Goal: Information Seeking & Learning: Find specific fact

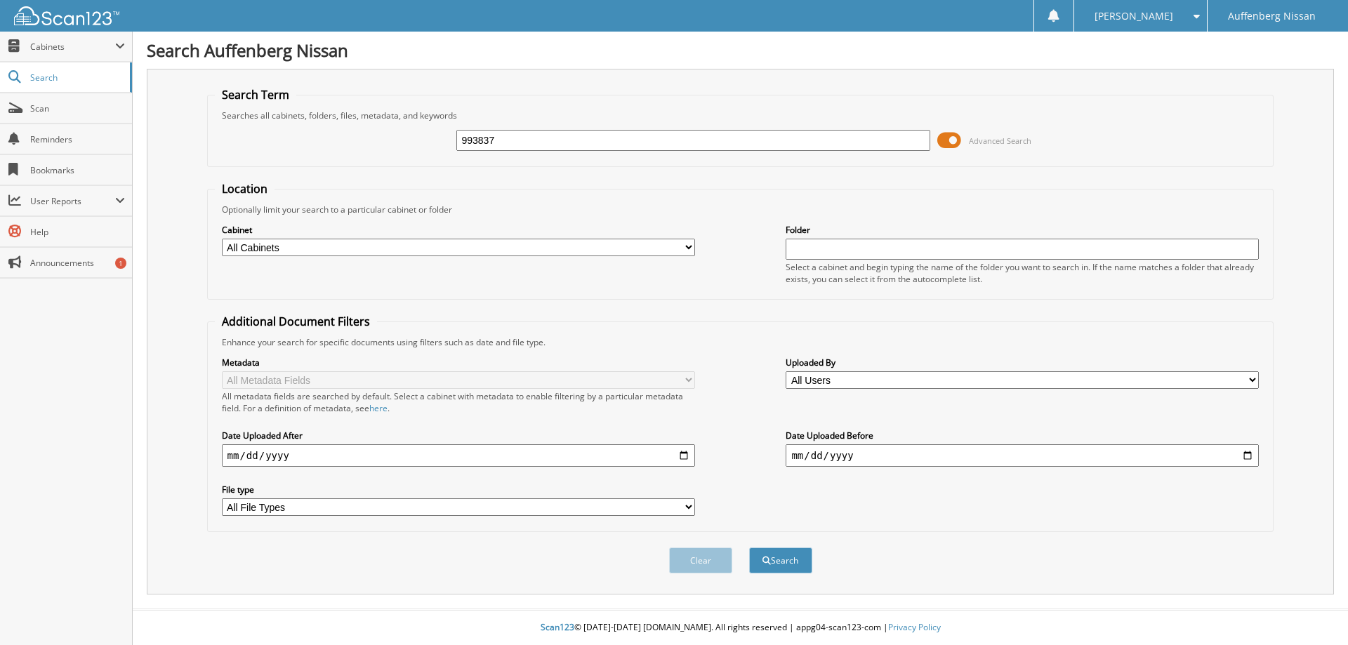
type input "993837"
click at [782, 563] on button "Search" at bounding box center [780, 561] width 63 height 26
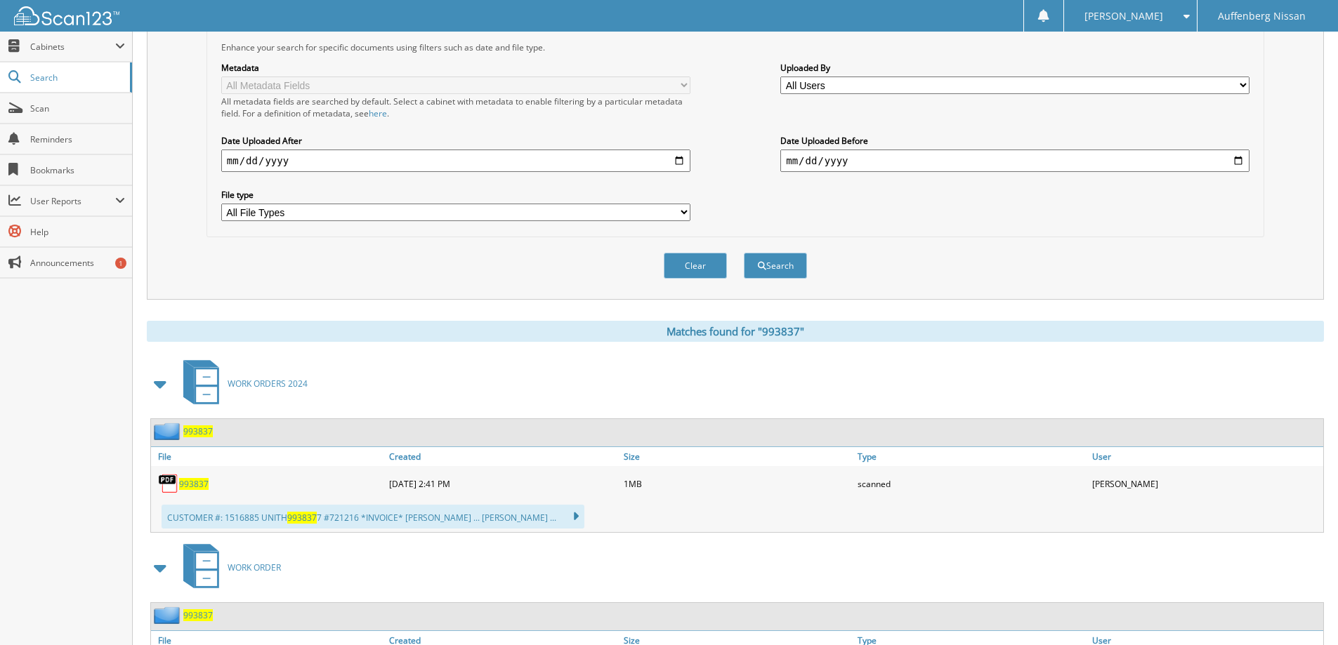
scroll to position [379, 0]
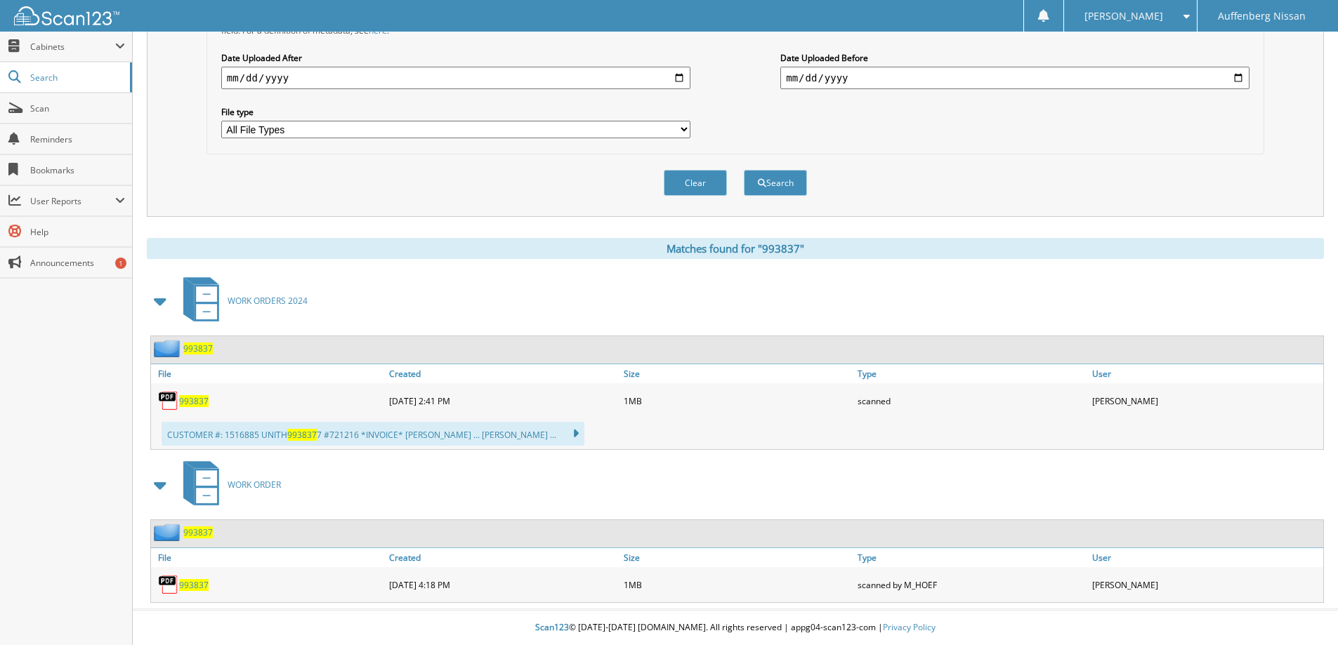
click at [198, 402] on span "993837" at bounding box center [193, 401] width 29 height 12
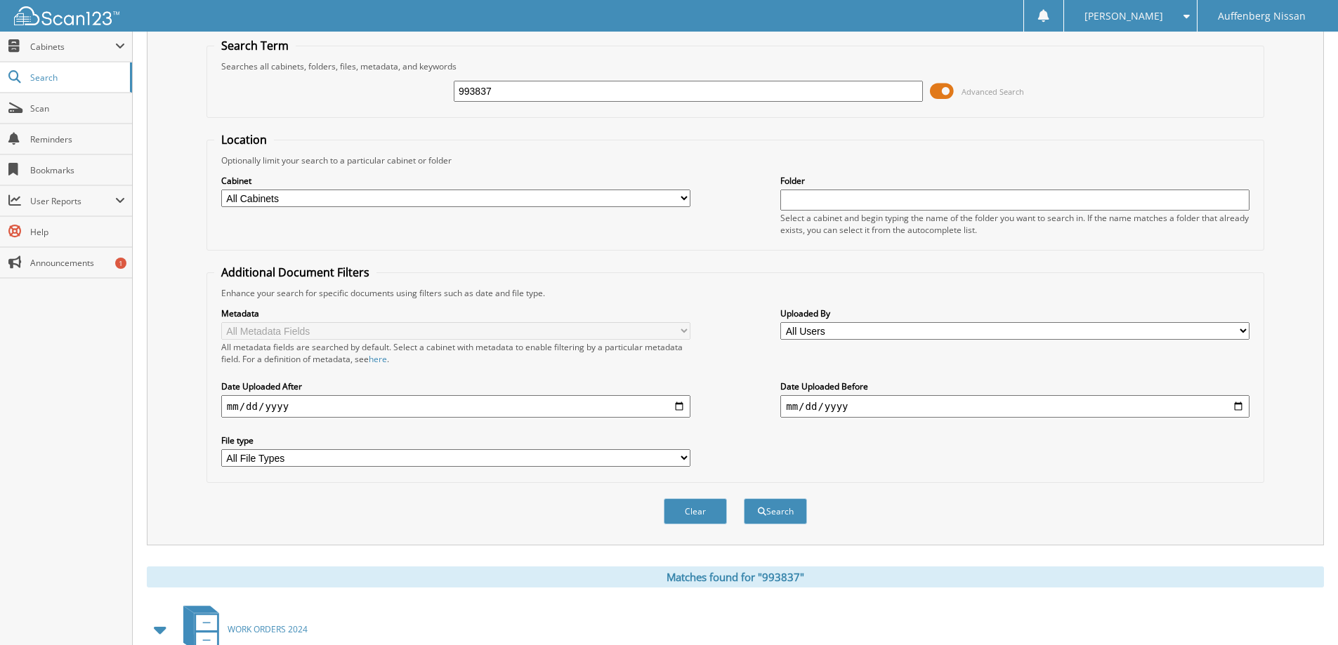
scroll to position [0, 0]
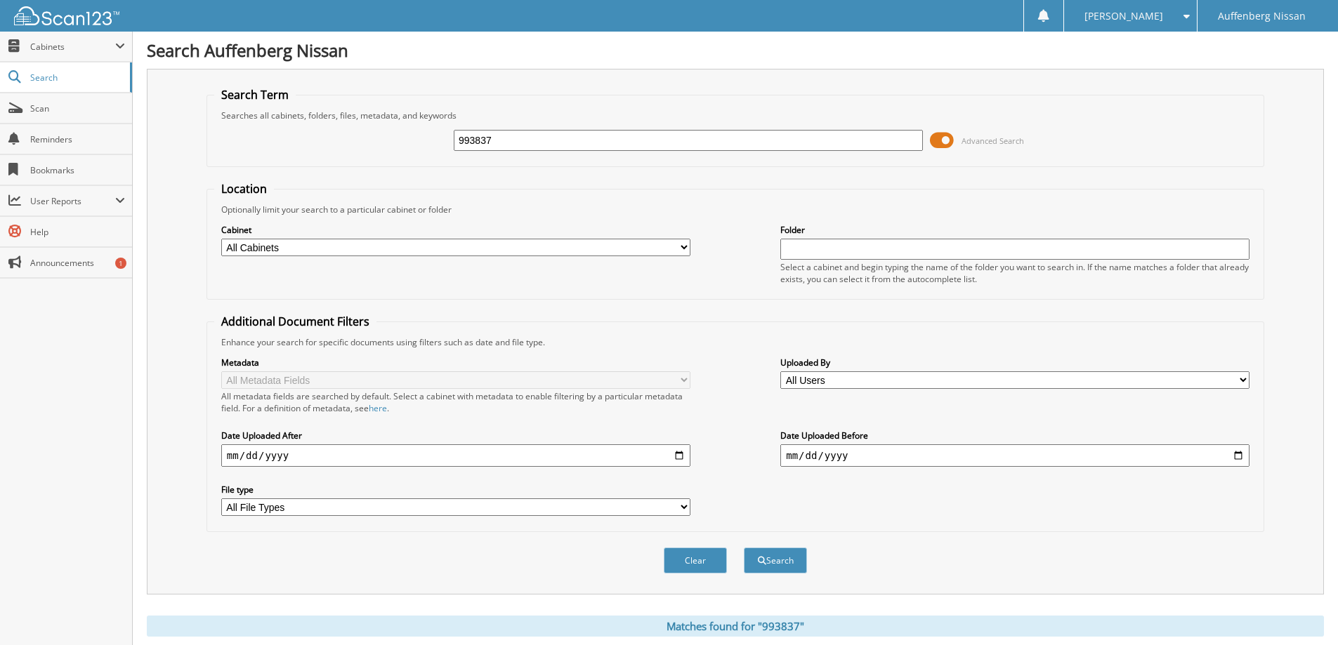
click at [577, 145] on input "993837" at bounding box center [688, 140] width 469 height 21
click at [576, 145] on input "993837" at bounding box center [688, 140] width 469 height 21
paste input "964436"
type input "964436"
click at [765, 555] on button "Search" at bounding box center [775, 561] width 63 height 26
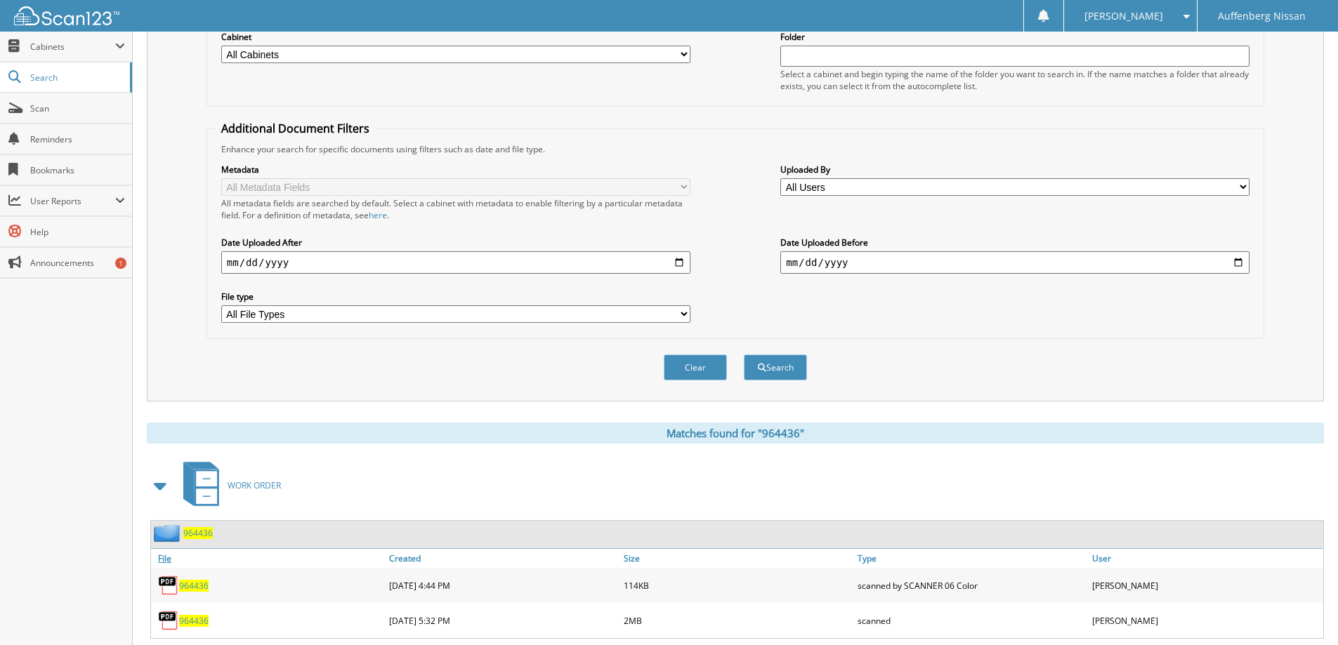
scroll to position [281, 0]
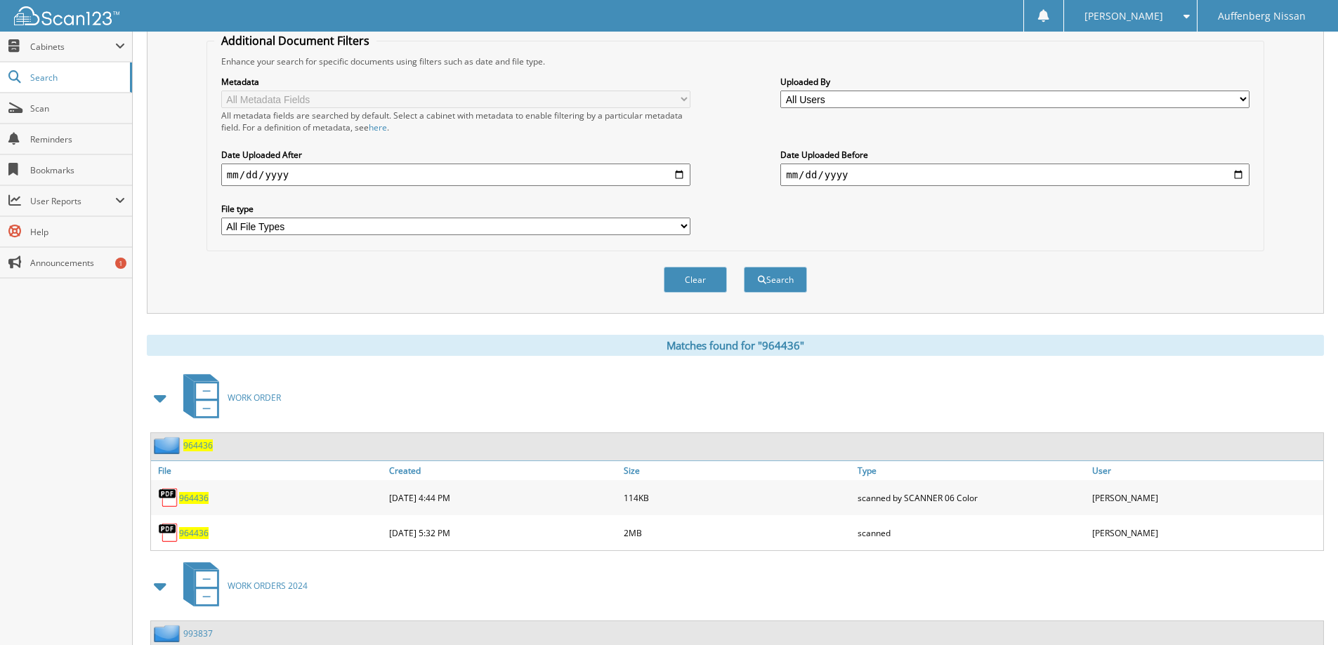
click at [201, 534] on span "964436" at bounding box center [193, 533] width 29 height 12
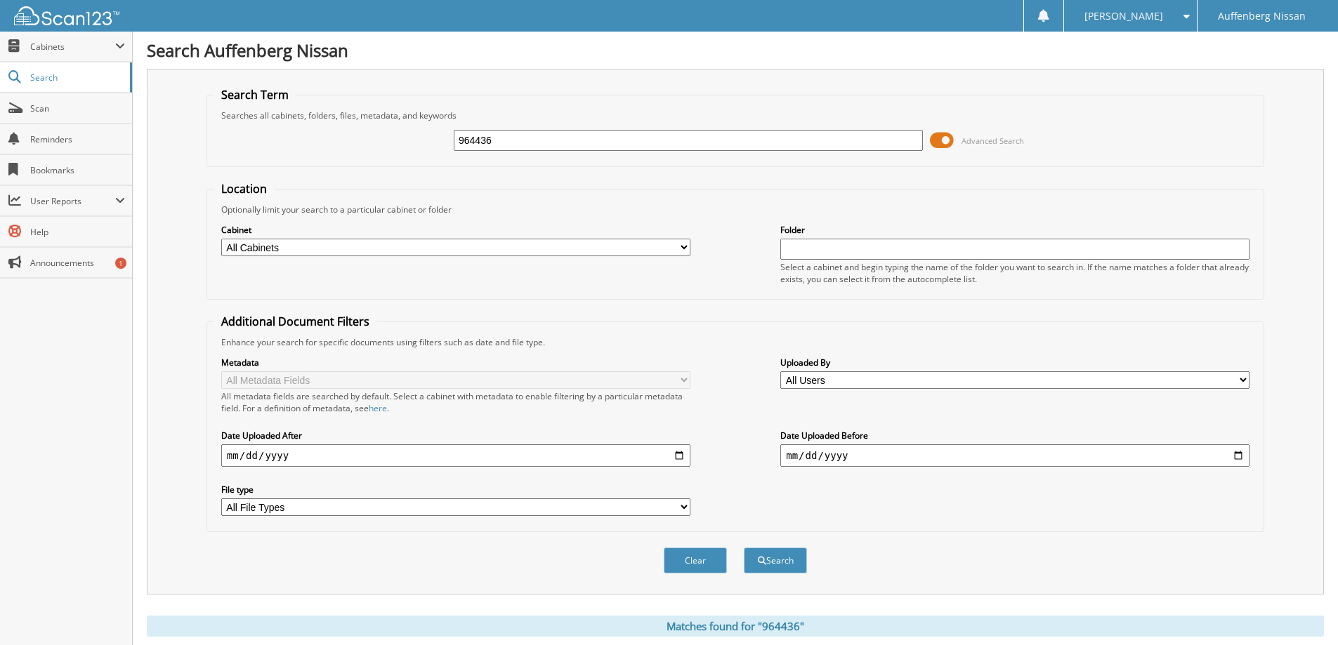
click at [530, 143] on input "964436" at bounding box center [688, 140] width 469 height 21
paste input "959090"
type input "959090"
click at [781, 564] on button "Search" at bounding box center [775, 561] width 63 height 26
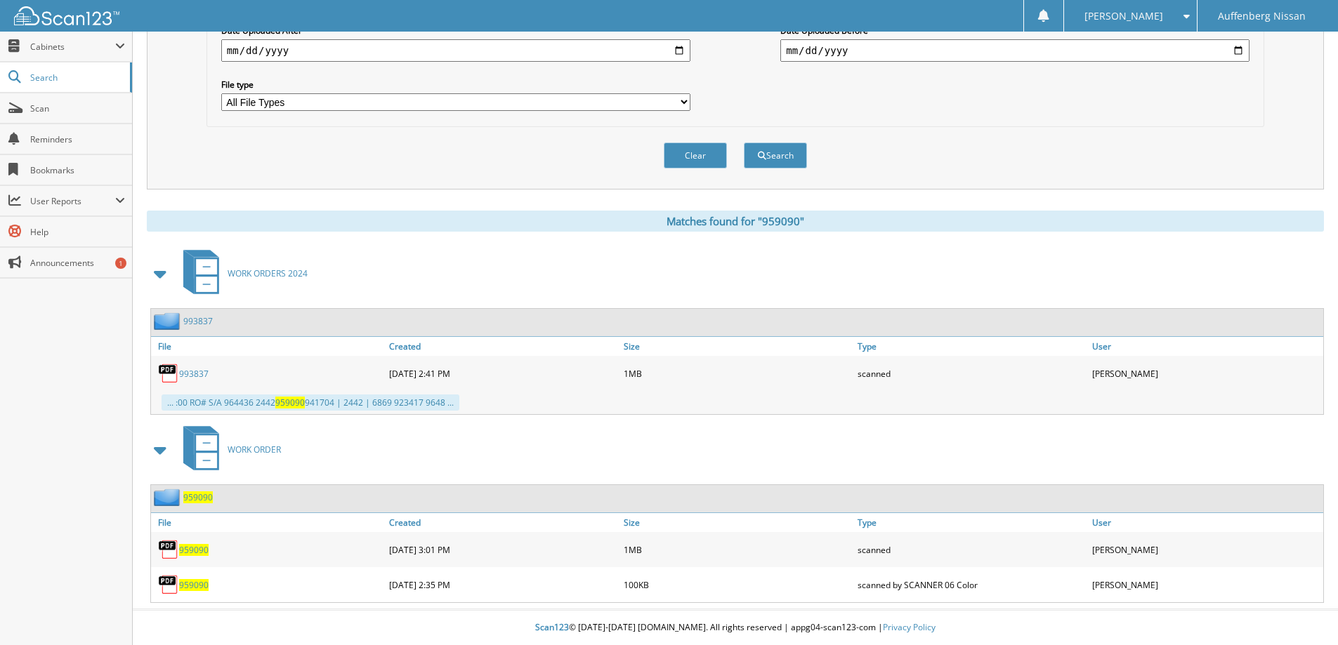
scroll to position [406, 0]
click at [197, 551] on span "959090" at bounding box center [193, 550] width 29 height 12
